Goal: Information Seeking & Learning: Learn about a topic

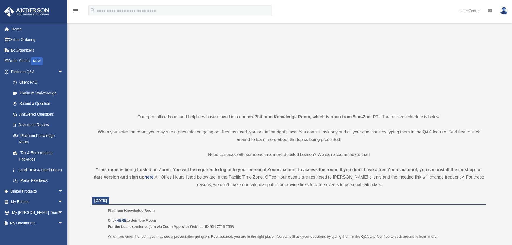
scroll to position [108, 0]
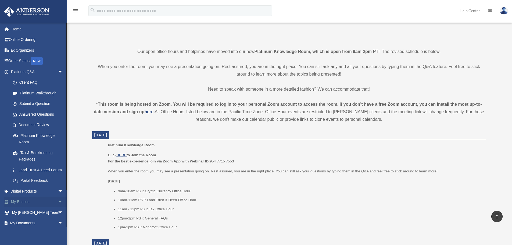
click at [58, 208] on span "arrow_drop_down" at bounding box center [63, 201] width 11 height 11
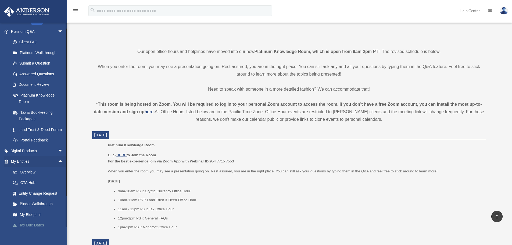
scroll to position [81, 0]
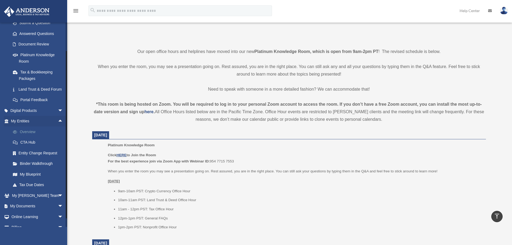
click at [30, 137] on link "Overview" at bounding box center [40, 131] width 64 height 11
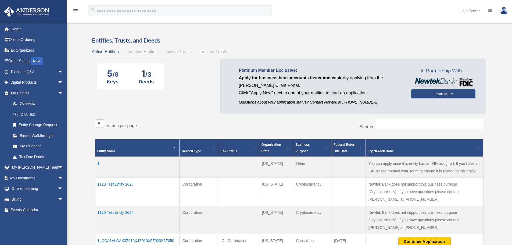
click at [142, 53] on span "Inactive Entities" at bounding box center [142, 51] width 30 height 5
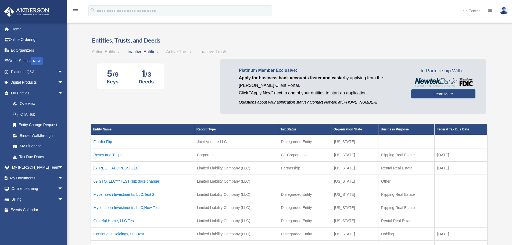
click at [94, 55] on div "Active Entities Inactive Entities Active Trusts Inactive Trusts" at bounding box center [289, 52] width 394 height 8
click at [99, 52] on span "Active Entities" at bounding box center [105, 51] width 27 height 5
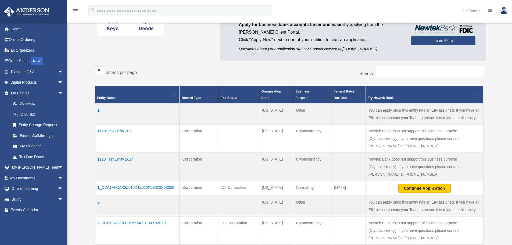
scroll to position [54, 0]
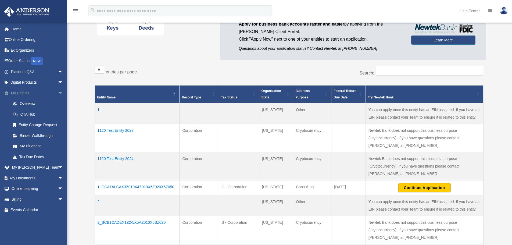
click at [50, 93] on link "My Entities arrow_drop_down" at bounding box center [37, 93] width 67 height 11
click at [58, 92] on span "arrow_drop_down" at bounding box center [63, 93] width 11 height 11
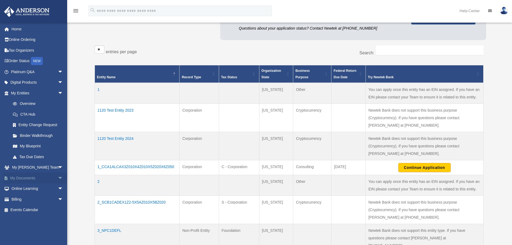
scroll to position [81, 0]
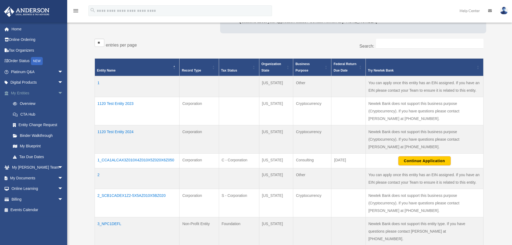
click at [58, 92] on span "arrow_drop_down" at bounding box center [63, 93] width 11 height 11
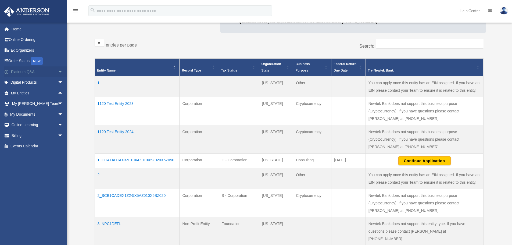
click at [58, 71] on span "arrow_drop_down" at bounding box center [63, 71] width 11 height 11
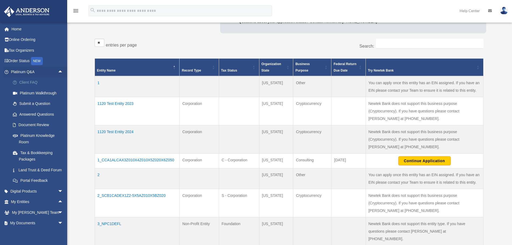
click at [51, 80] on link "Client FAQ" at bounding box center [40, 82] width 64 height 11
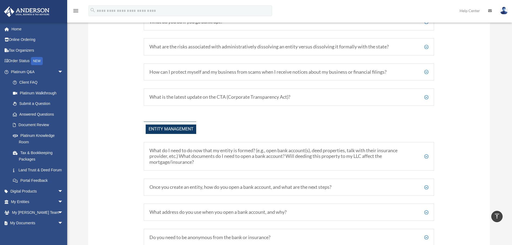
scroll to position [564, 0]
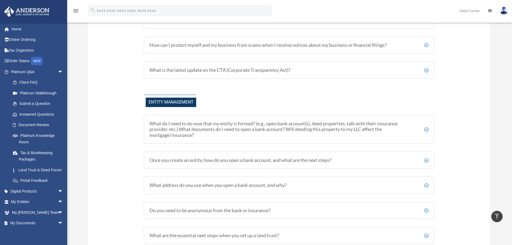
click at [193, 124] on h5 "What do I need to do now that my entity is formed? (e.g., open bank account(s),…" at bounding box center [288, 129] width 279 height 17
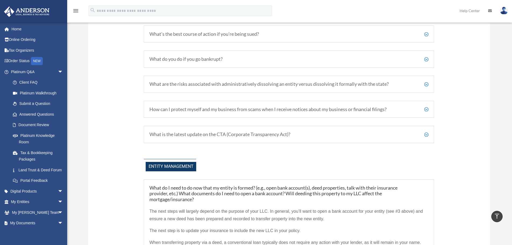
scroll to position [376, 0]
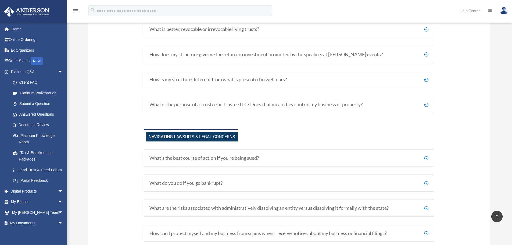
click at [234, 182] on h5 "What do you do if you go bankrupt?" at bounding box center [288, 183] width 279 height 6
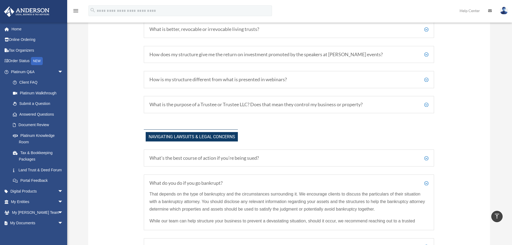
click at [234, 182] on h5 "What do you do if you go bankrupt?" at bounding box center [288, 183] width 279 height 6
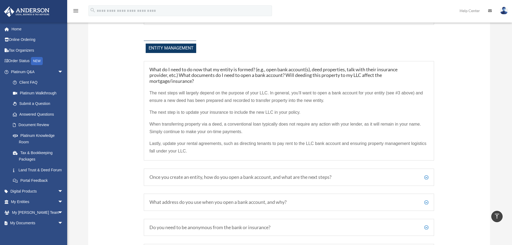
scroll to position [666, 0]
click at [233, 175] on h5 "Once you create an entity, how do you open a bank account, and what are the nex…" at bounding box center [288, 177] width 279 height 6
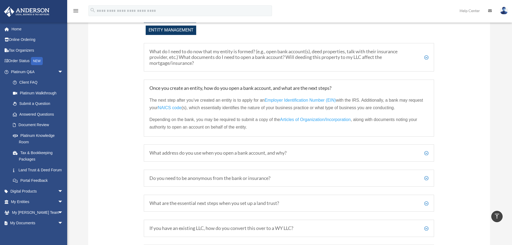
scroll to position [693, 0]
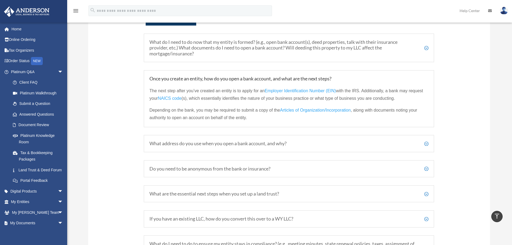
click at [190, 145] on h5 "What address do you use when you open a bank account, and why?" at bounding box center [288, 144] width 279 height 6
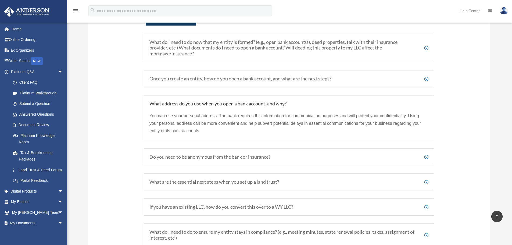
click at [222, 101] on h5 "What address do you use when you open a bank account, and why?" at bounding box center [288, 104] width 279 height 6
click at [415, 103] on h5 "What address do you use when you open a bank account, and why?" at bounding box center [288, 104] width 279 height 6
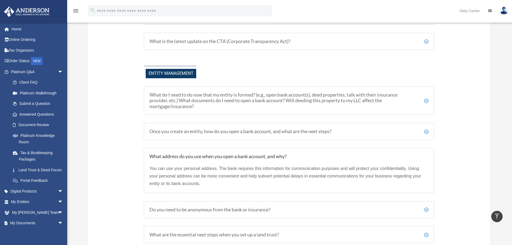
scroll to position [639, 0]
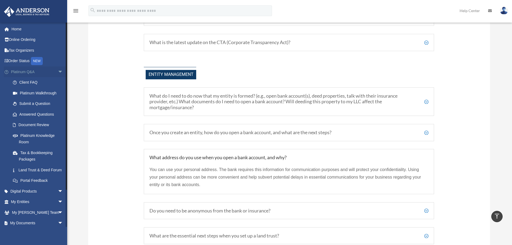
click at [43, 73] on link "Platinum Q&A arrow_drop_down" at bounding box center [37, 71] width 67 height 11
click at [49, 73] on link "Platinum Q&A arrow_drop_down" at bounding box center [37, 71] width 67 height 11
click at [58, 218] on span "arrow_drop_down" at bounding box center [63, 212] width 11 height 11
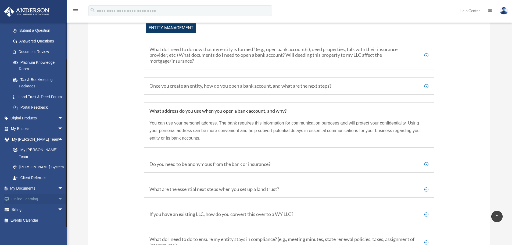
scroll to position [693, 0]
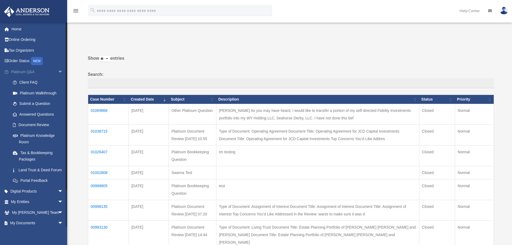
click at [58, 72] on span "arrow_drop_down" at bounding box center [63, 71] width 11 height 11
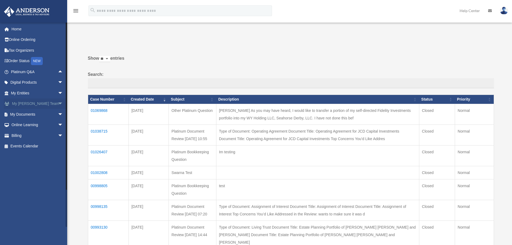
click at [58, 103] on span "arrow_drop_down" at bounding box center [63, 103] width 11 height 11
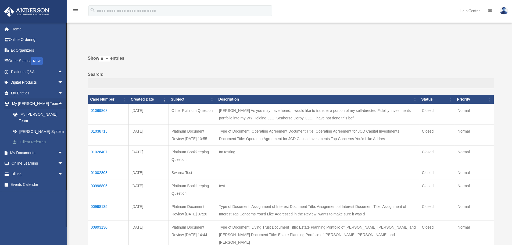
click at [44, 137] on link "Client Referrals" at bounding box center [40, 142] width 64 height 11
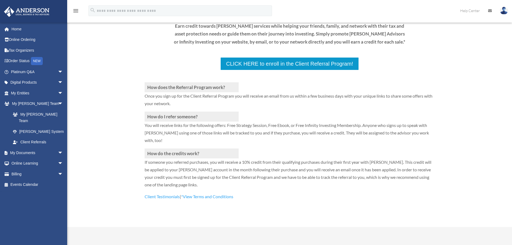
scroll to position [81, 0]
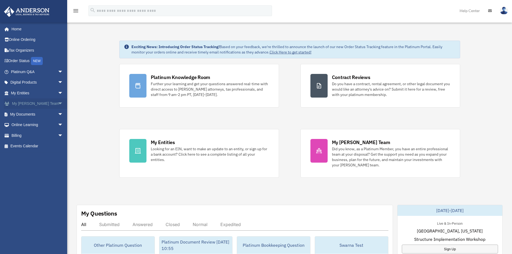
click at [58, 103] on span "arrow_drop_down" at bounding box center [63, 103] width 11 height 11
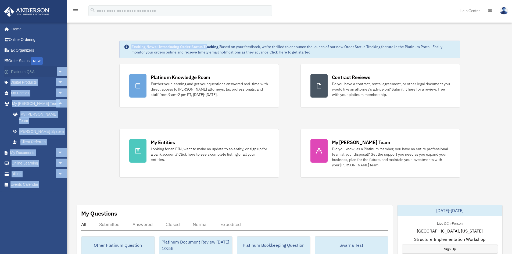
drag, startPoint x: 510, startPoint y: 12, endPoint x: 53, endPoint y: 67, distance: 460.4
click at [33, 73] on link "Platinum Q&A arrow_drop_down" at bounding box center [37, 71] width 67 height 11
click at [58, 73] on span "arrow_drop_down" at bounding box center [63, 71] width 11 height 11
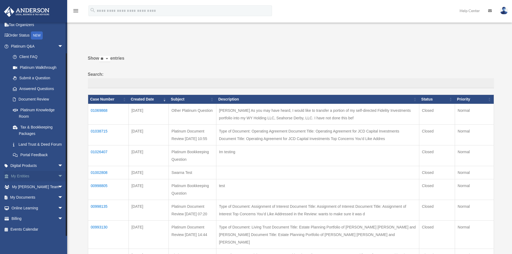
scroll to position [32, 0]
click at [59, 41] on span "arrow_drop_down" at bounding box center [63, 46] width 11 height 11
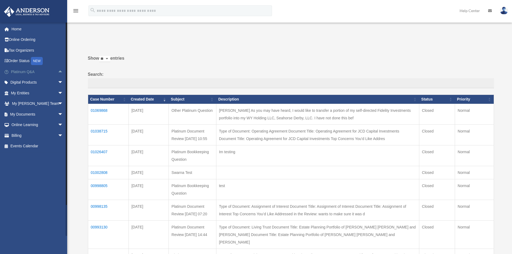
click at [58, 70] on span "arrow_drop_up" at bounding box center [63, 71] width 11 height 11
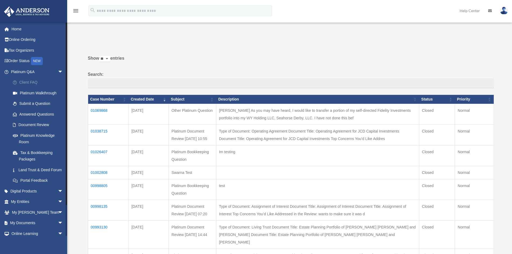
click at [28, 83] on link "Client FAQ" at bounding box center [40, 82] width 64 height 11
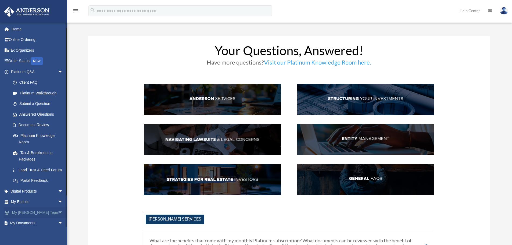
scroll to position [41, 0]
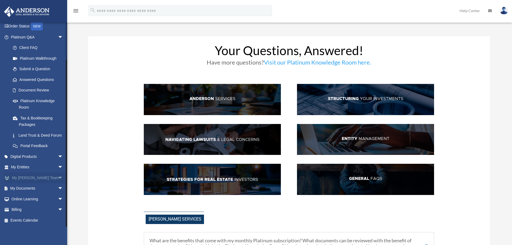
click at [49, 177] on link "My Anderson Team arrow_drop_down" at bounding box center [37, 177] width 67 height 11
click at [58, 177] on span "arrow_drop_down" at bounding box center [63, 177] width 11 height 11
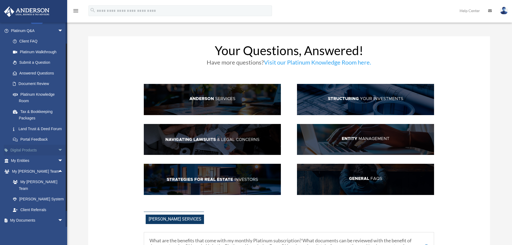
scroll to position [68, 0]
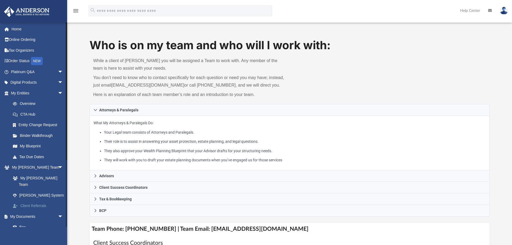
click at [39, 201] on link "Client Referrals" at bounding box center [40, 206] width 64 height 11
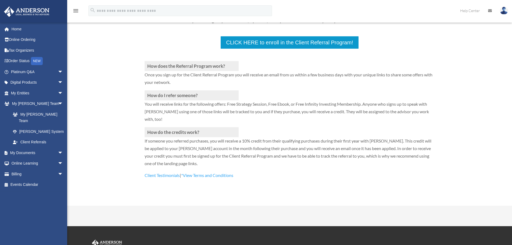
scroll to position [108, 0]
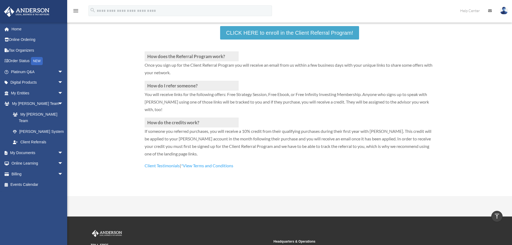
click at [272, 35] on link "CLICK HERE to enroll in the Client Referral Program!" at bounding box center [289, 32] width 139 height 13
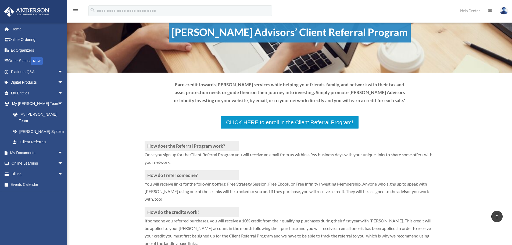
scroll to position [0, 0]
